Goal: Task Accomplishment & Management: Complete application form

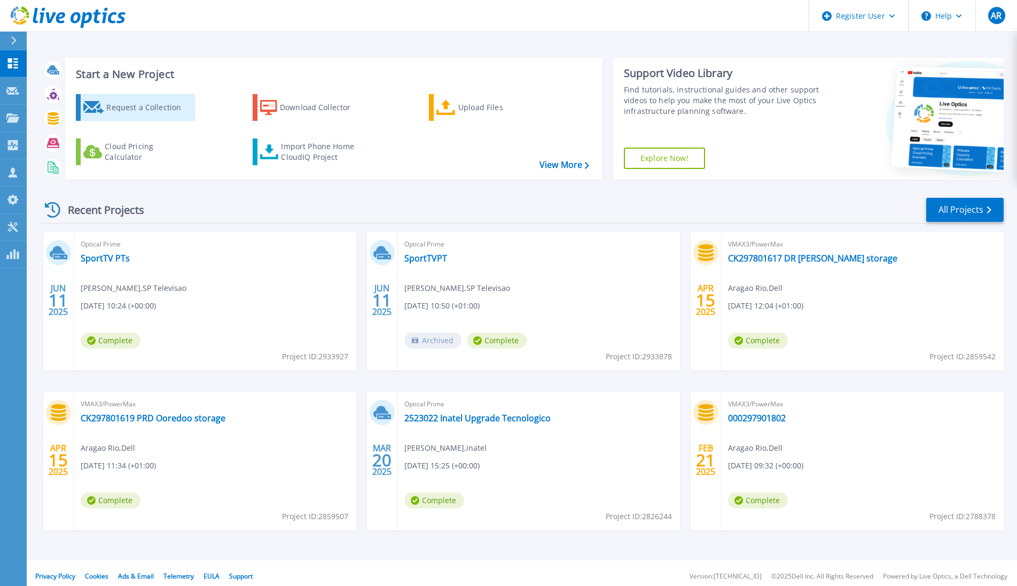
click at [119, 110] on div "Request a Collection" at bounding box center [148, 107] width 85 height 21
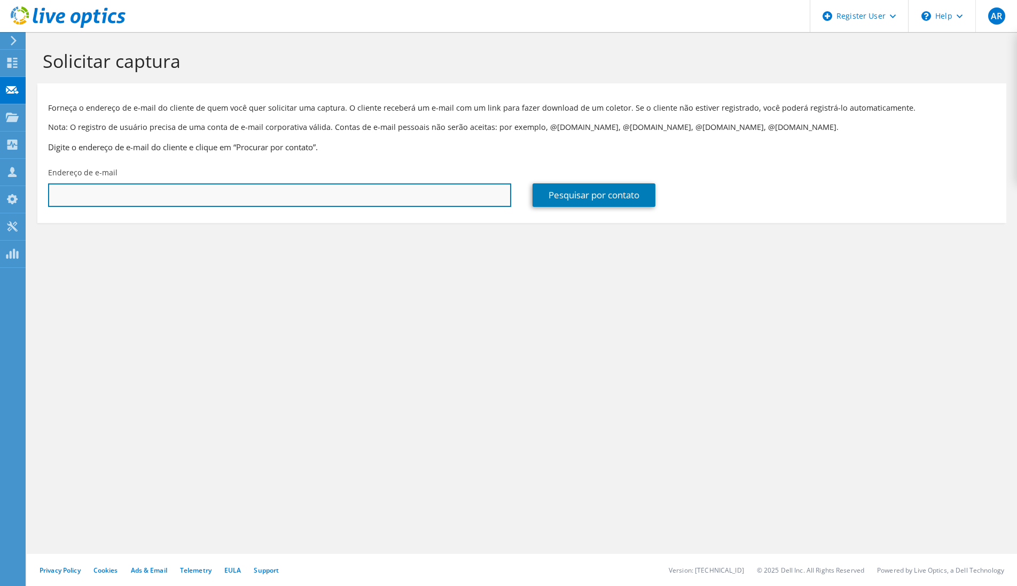
paste input "[EMAIL_ADDRESS][DOMAIN_NAME]"
type input "rvaz@fin-prisma.pt"
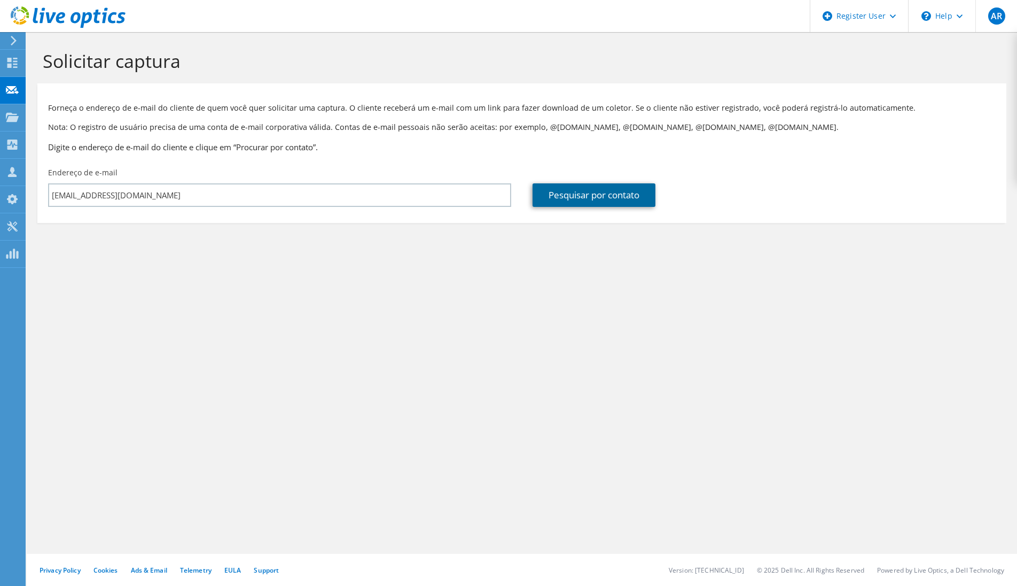
click at [612, 197] on link "Pesquisar por contato" at bounding box center [594, 195] width 123 height 24
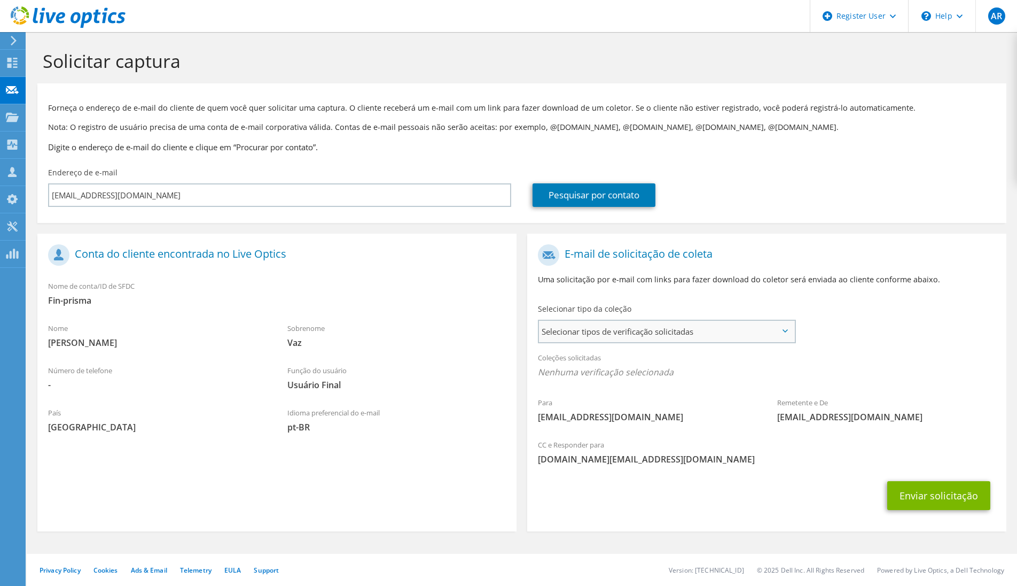
click at [656, 335] on span "Selecionar tipos de verificação solicitadas" at bounding box center [666, 331] width 255 height 21
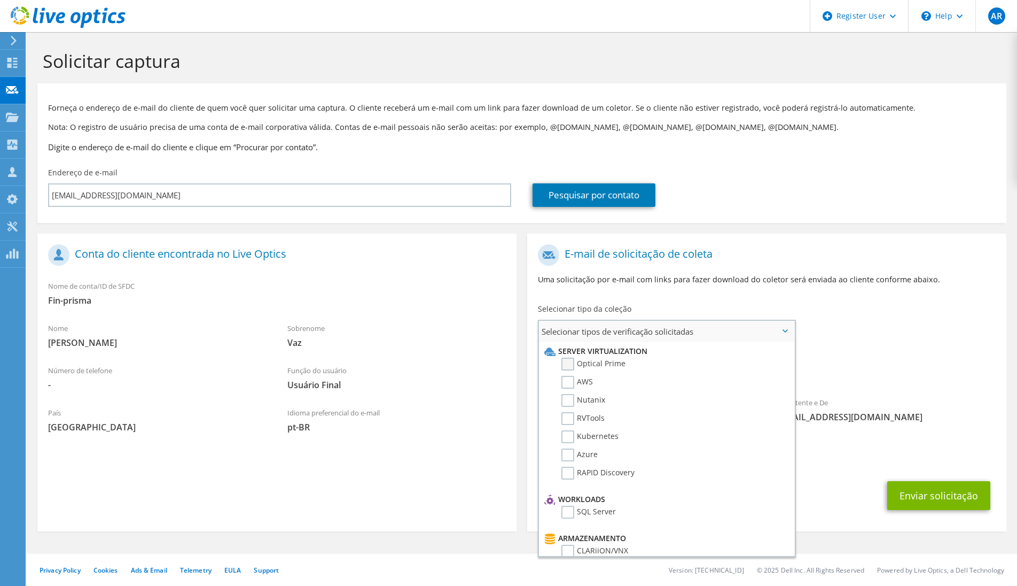
click at [571, 368] on label "Optical Prime" at bounding box center [594, 363] width 64 height 13
click at [0, 0] on input "Optical Prime" at bounding box center [0, 0] width 0 height 0
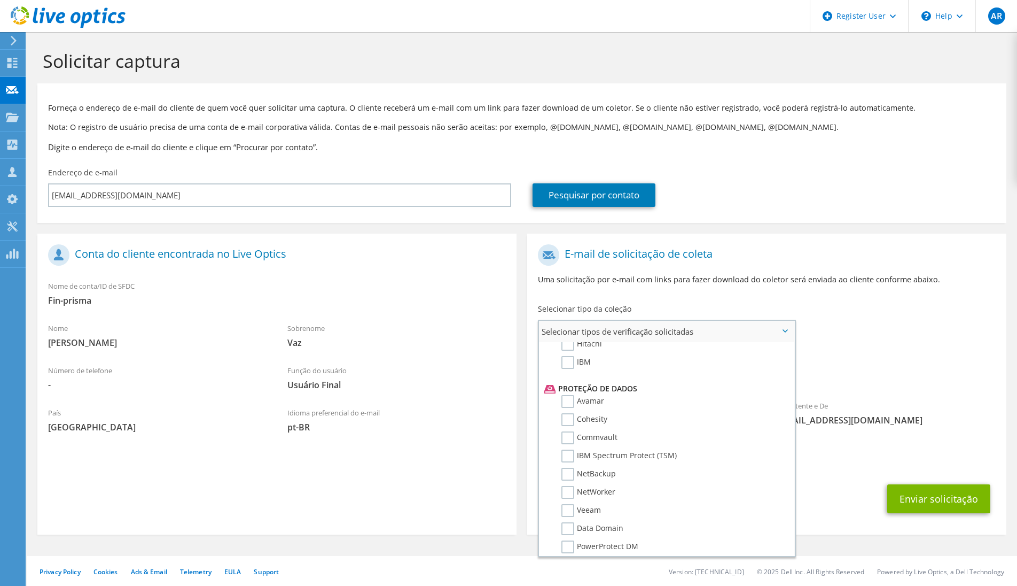
scroll to position [472, 0]
click at [572, 541] on label "Dossier" at bounding box center [583, 538] width 42 height 13
click at [0, 0] on input "Dossier" at bounding box center [0, 0] width 0 height 0
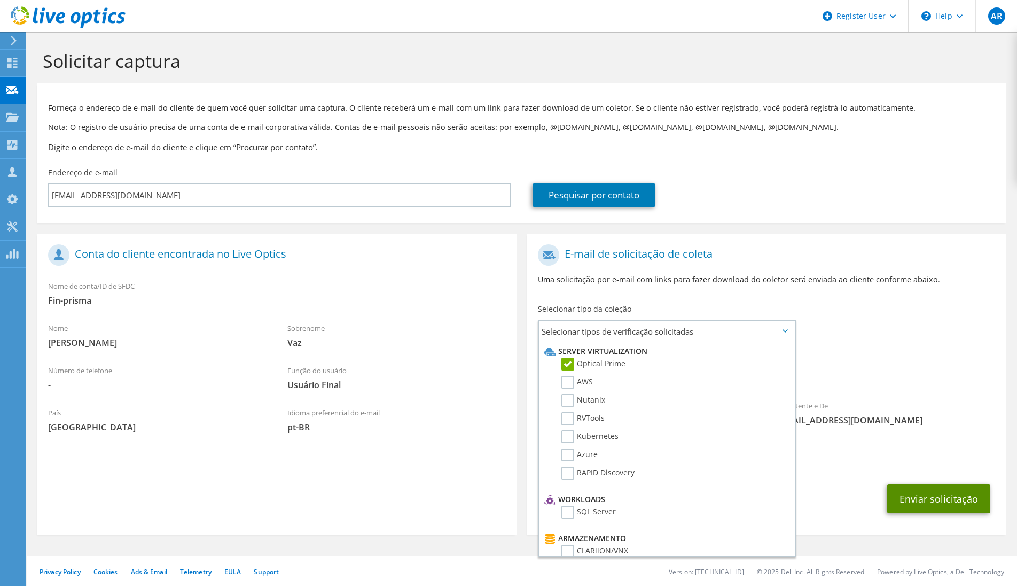
click at [945, 501] on button "Enviar solicitação" at bounding box center [939, 498] width 103 height 29
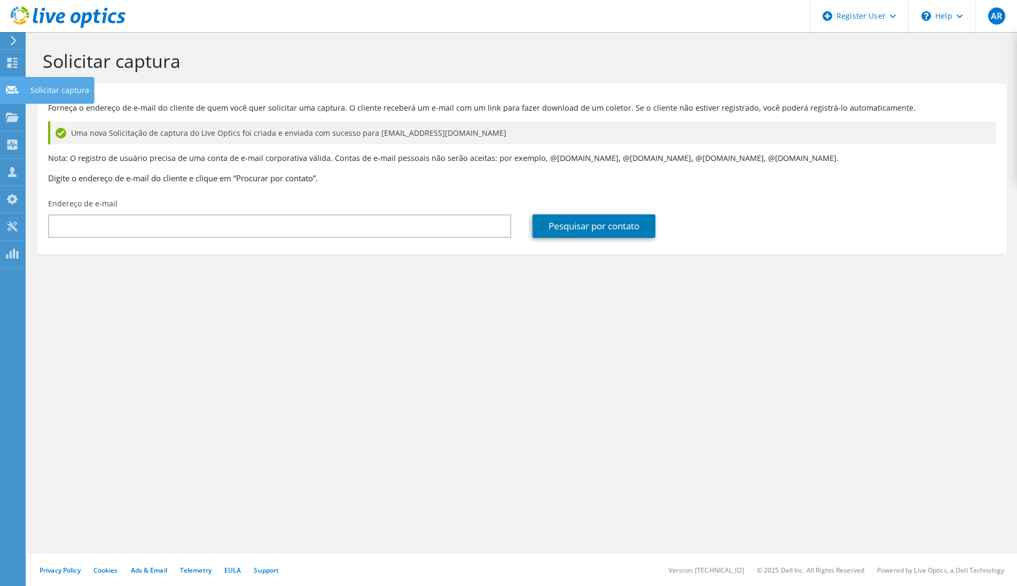
click at [15, 87] on use at bounding box center [12, 89] width 13 height 8
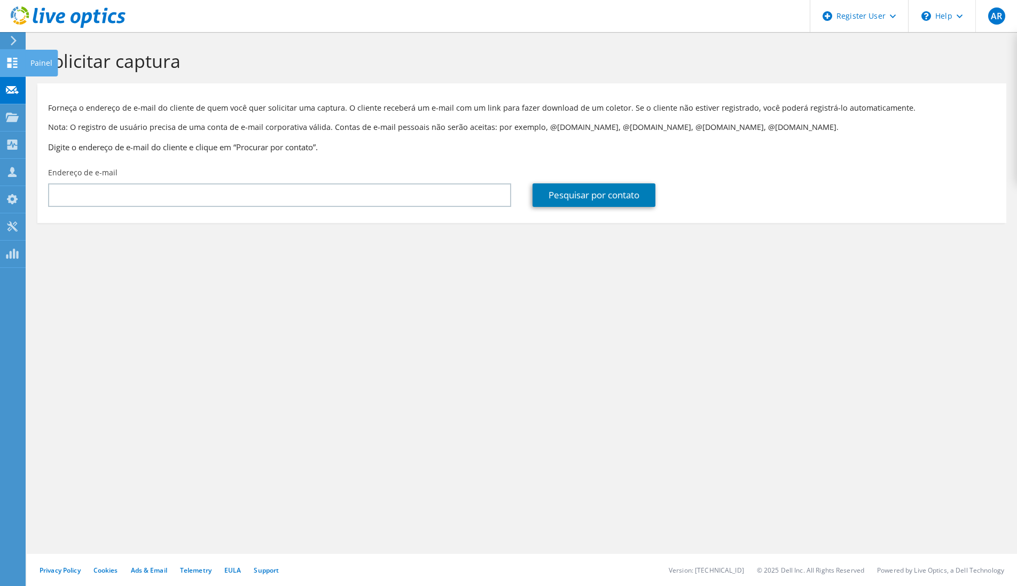
click at [16, 64] on use at bounding box center [12, 63] width 10 height 10
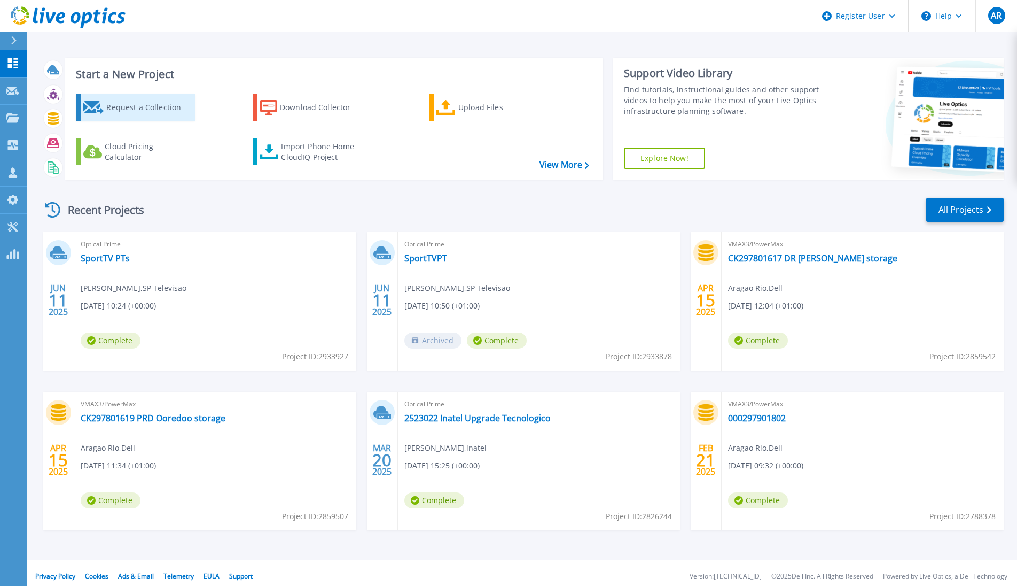
click at [114, 111] on div "Request a Collection" at bounding box center [148, 107] width 85 height 21
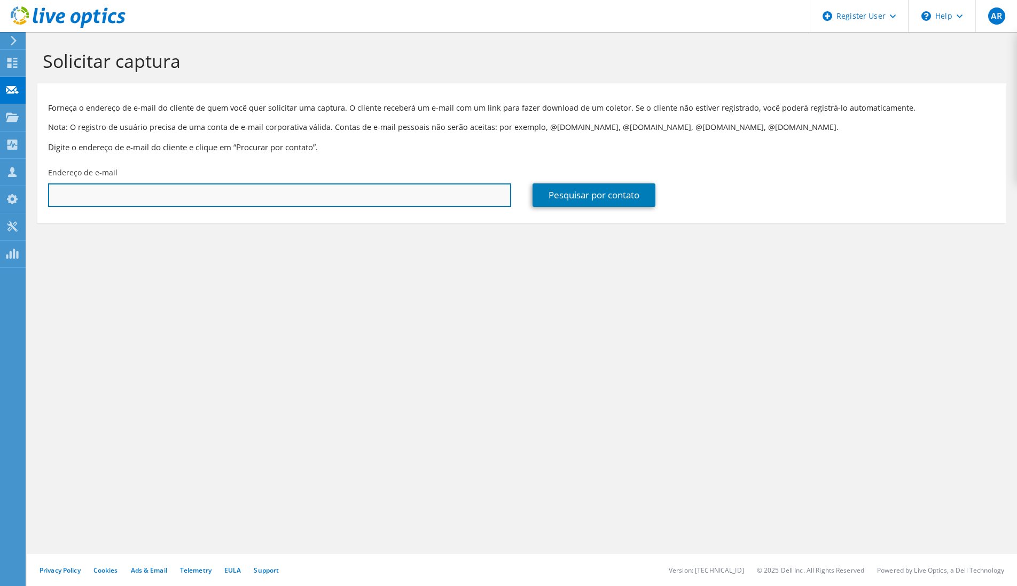
click at [116, 199] on input "text" at bounding box center [279, 195] width 463 height 24
paste input "[EMAIL_ADDRESS][DOMAIN_NAME]"
type input "[EMAIL_ADDRESS][DOMAIN_NAME]"
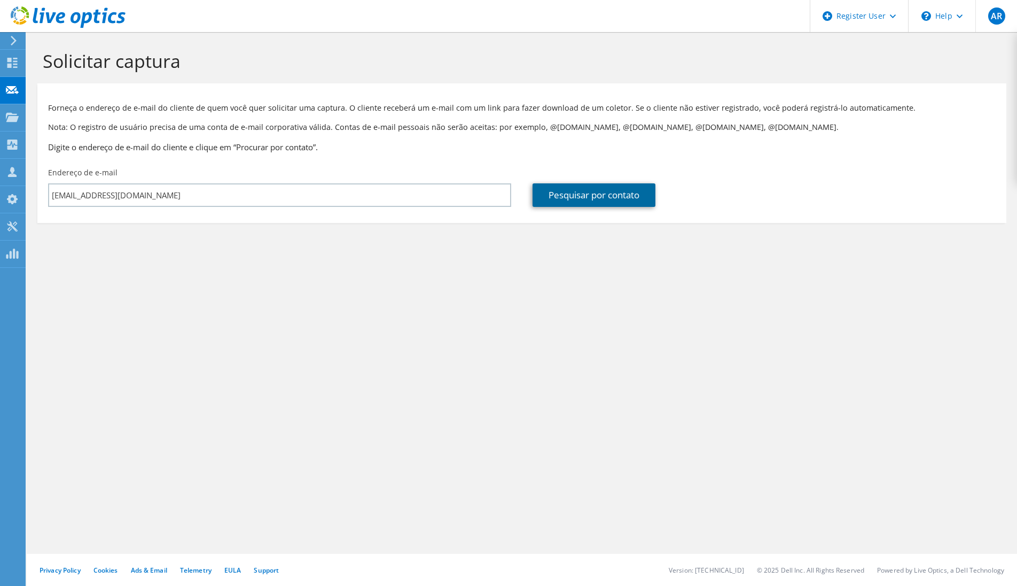
click at [625, 199] on link "Pesquisar por contato" at bounding box center [594, 195] width 123 height 24
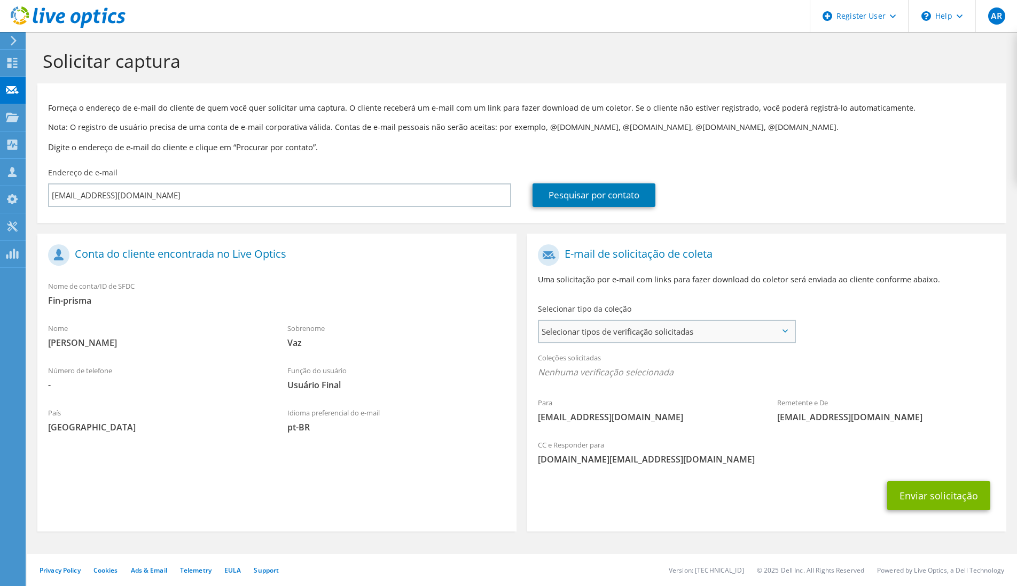
click at [671, 332] on span "Selecionar tipos de verificação solicitadas" at bounding box center [666, 331] width 255 height 21
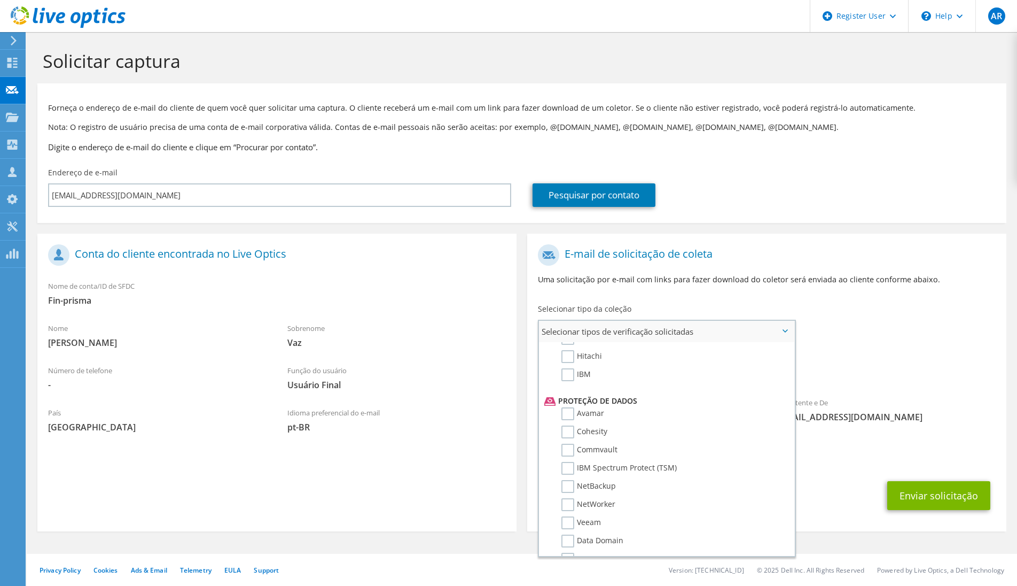
scroll to position [472, 0]
click at [566, 542] on label "Dossier" at bounding box center [583, 538] width 42 height 13
click at [0, 0] on input "Dossier" at bounding box center [0, 0] width 0 height 0
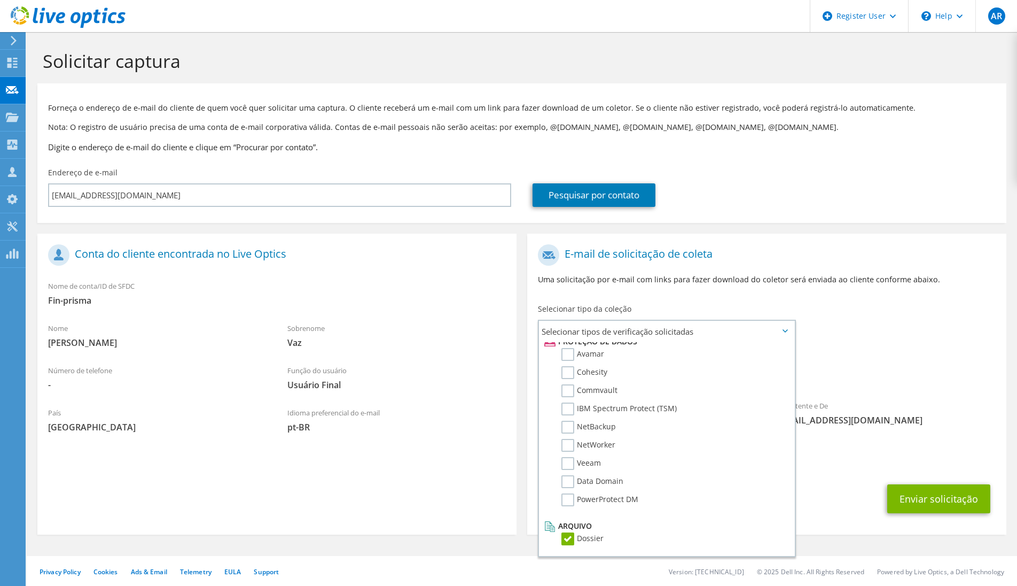
scroll to position [2, 0]
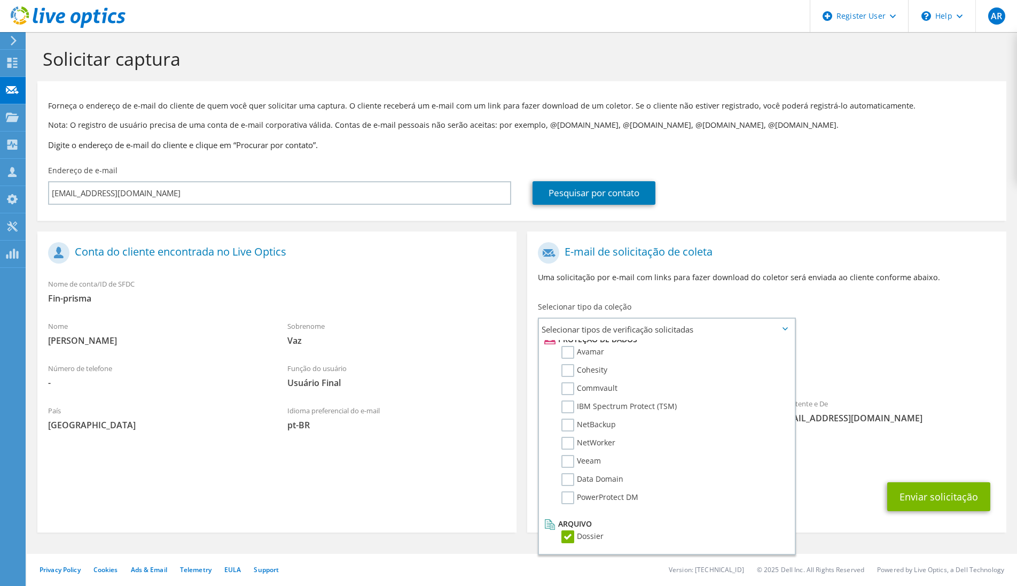
click at [869, 457] on span "[DOMAIN_NAME][EMAIL_ADDRESS][DOMAIN_NAME]" at bounding box center [767, 460] width 458 height 12
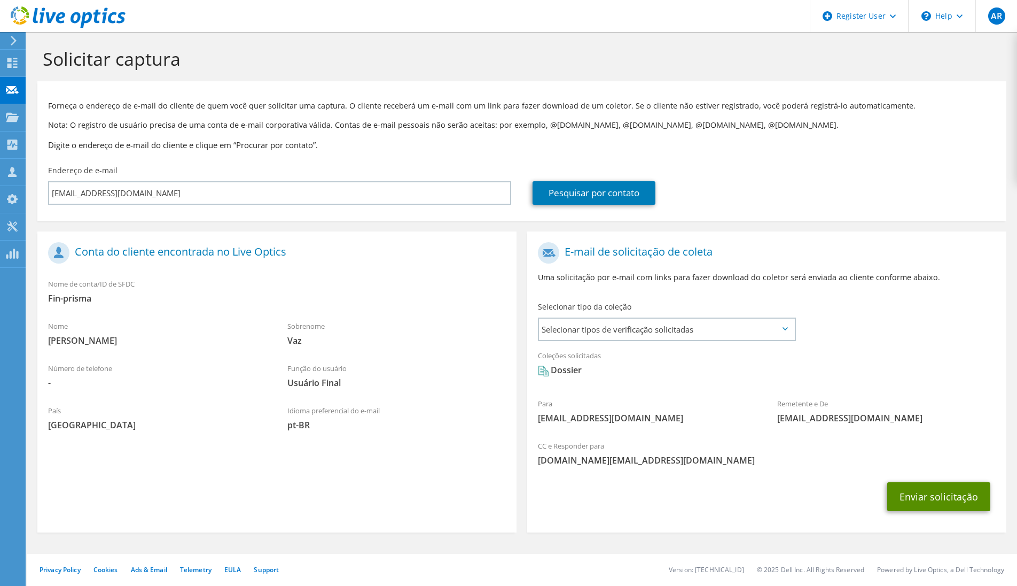
click at [944, 503] on button "Enviar solicitação" at bounding box center [939, 496] width 103 height 29
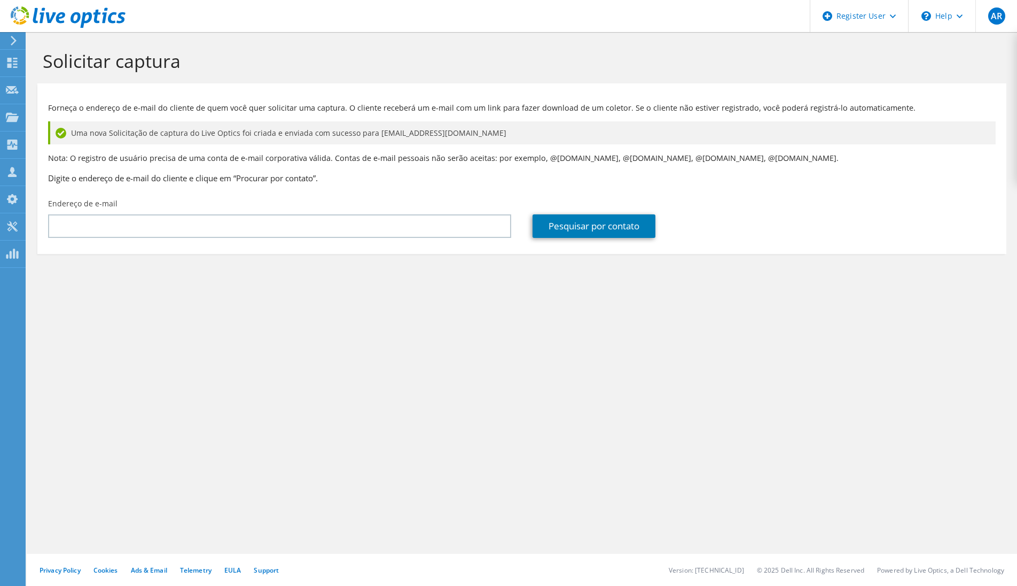
click at [45, 19] on icon at bounding box center [68, 17] width 115 height 22
